Goal: Find specific page/section: Find specific page/section

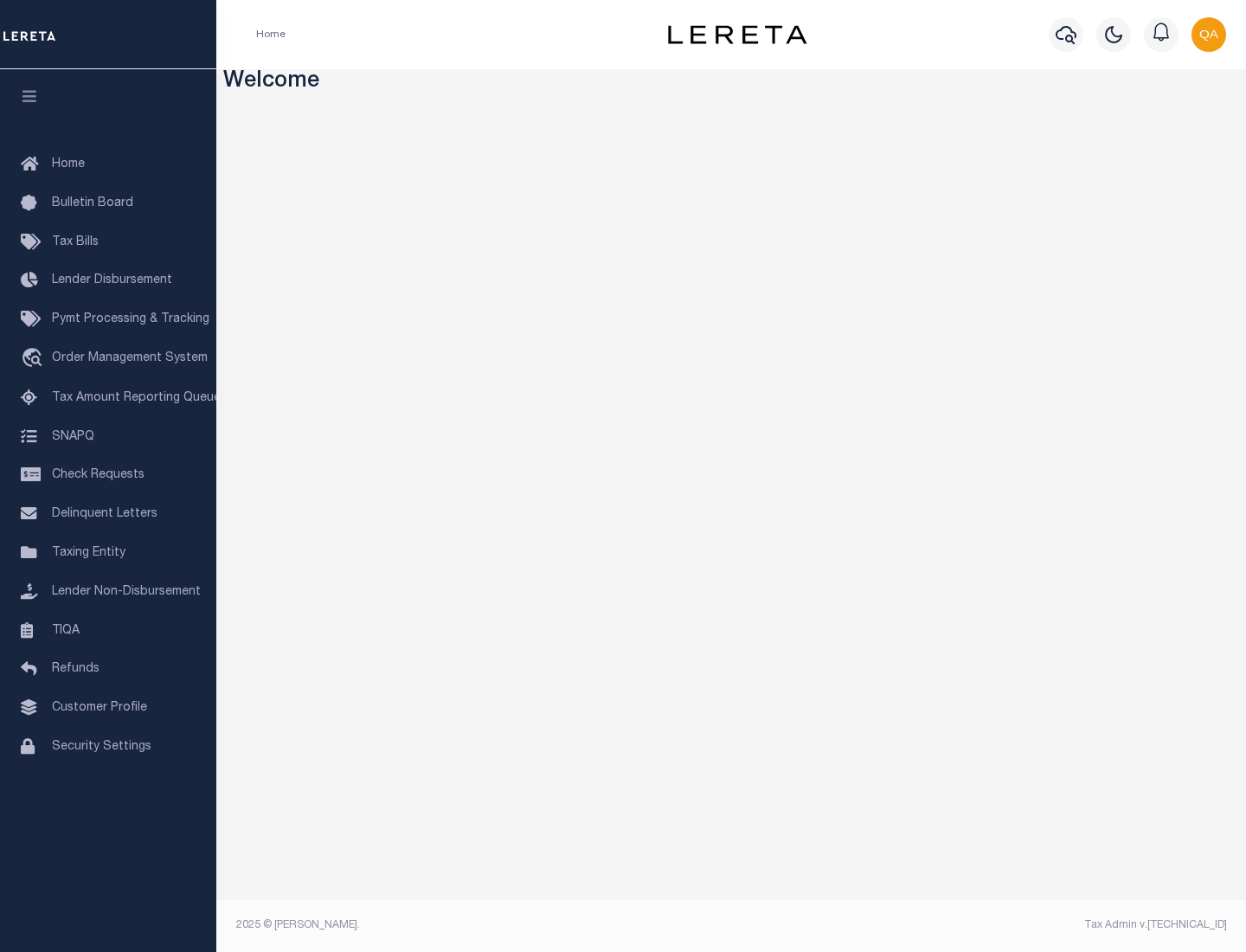
click at [108, 630] on link "TIQA" at bounding box center [107, 631] width 216 height 39
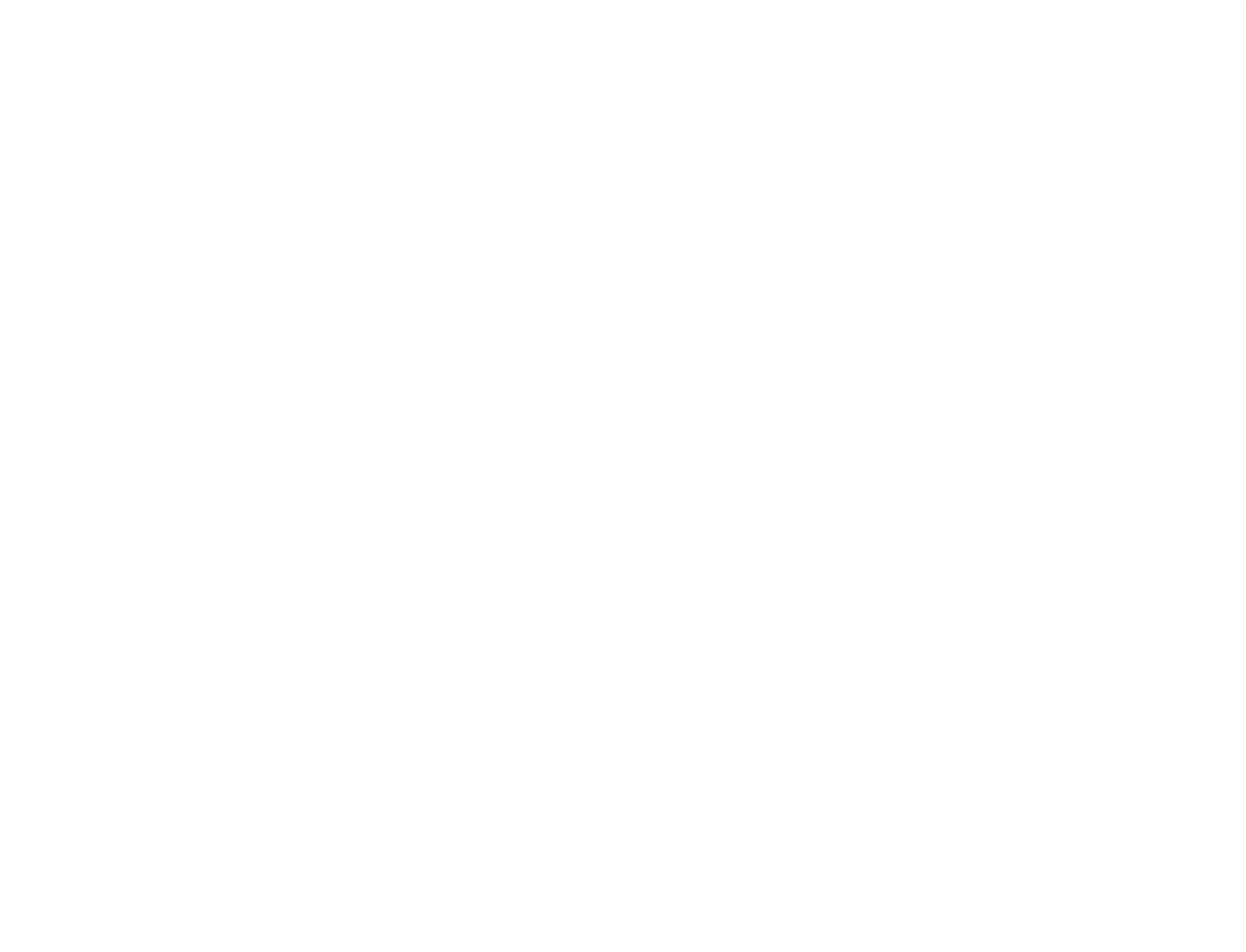
select select "200"
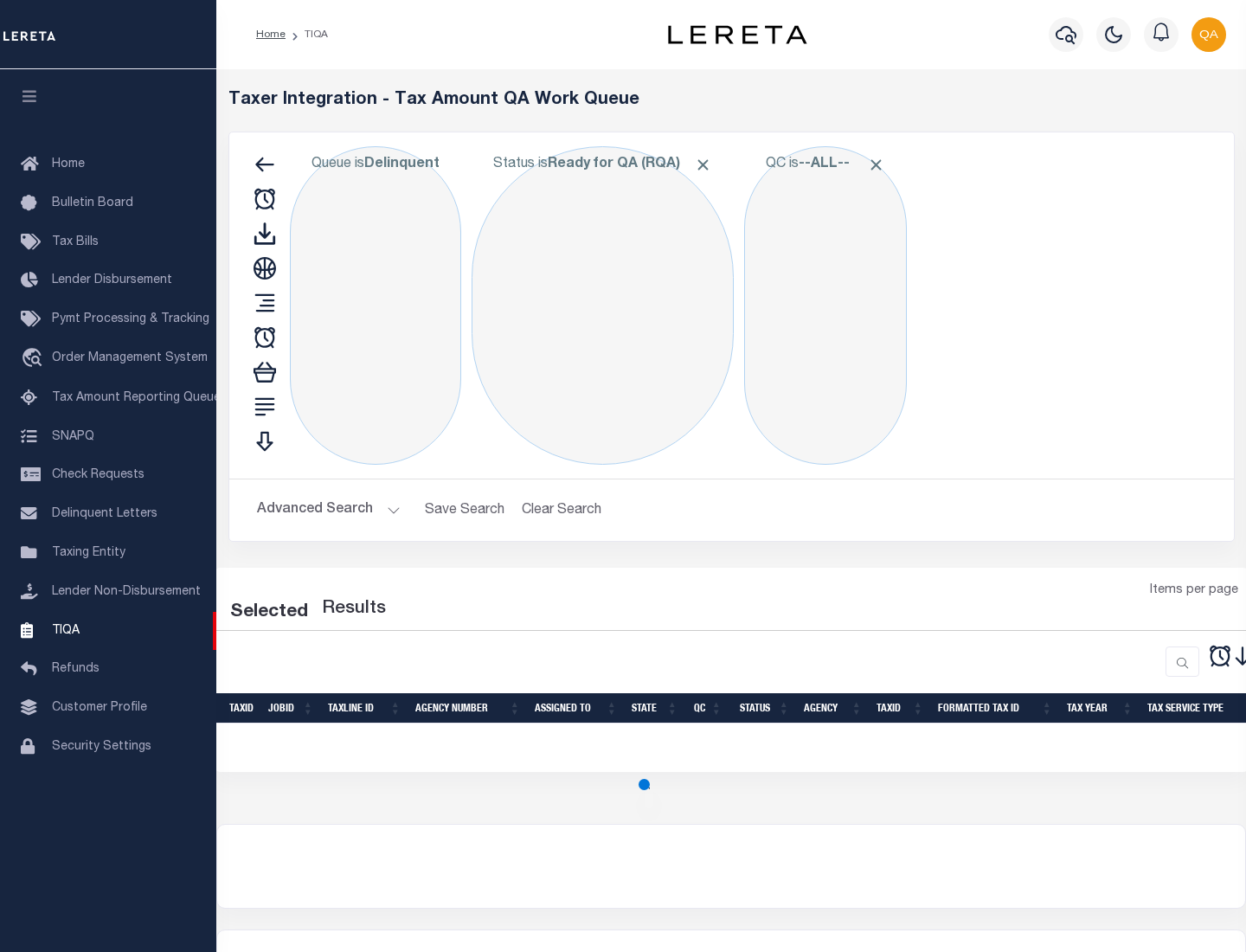
select select "200"
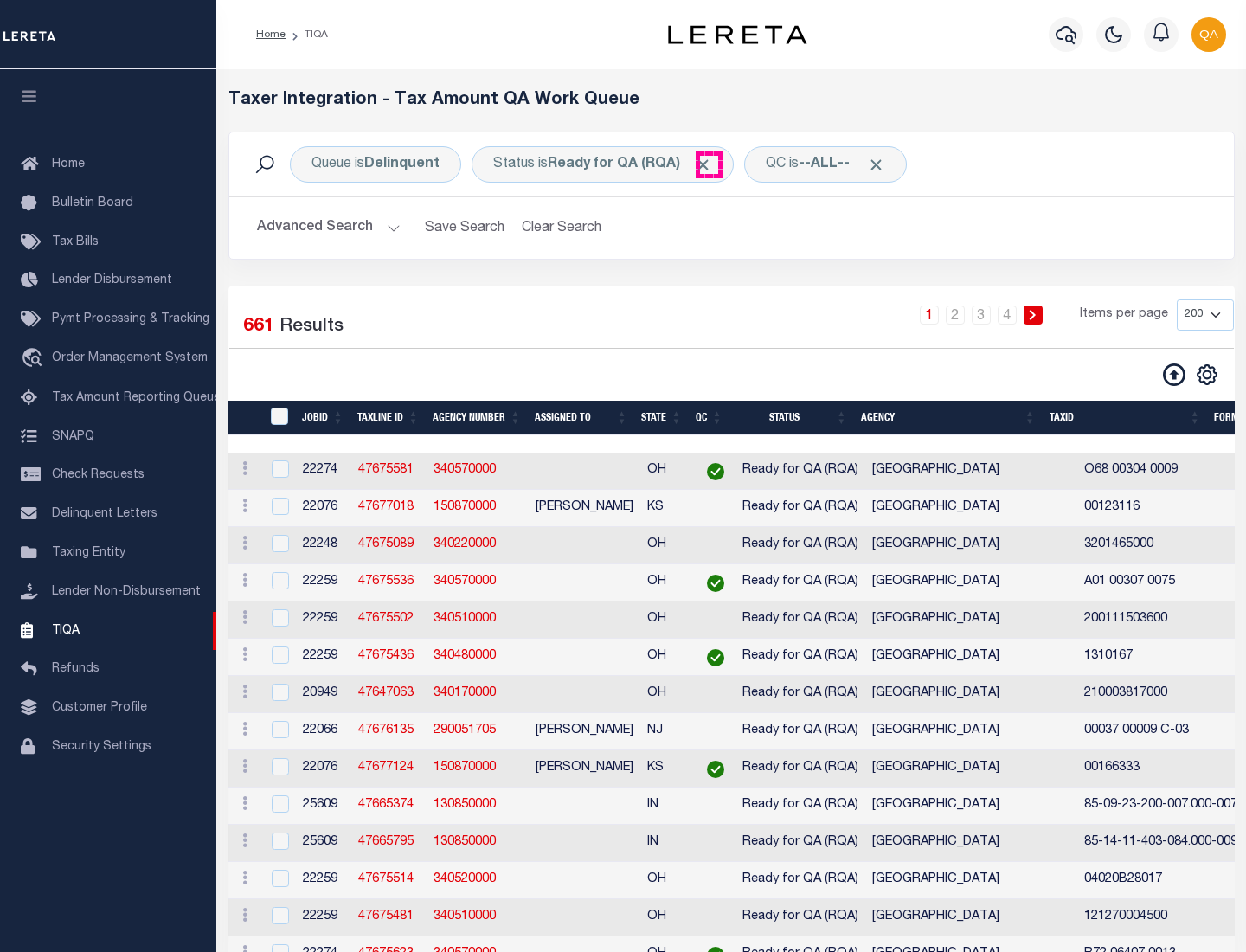
click at [709, 165] on span "Click to Remove" at bounding box center [703, 165] width 18 height 18
